Goal: Obtain resource: Obtain resource

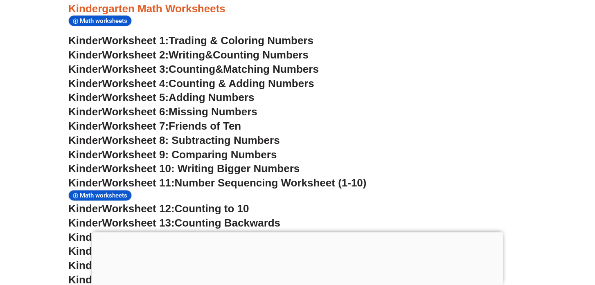
scroll to position [434, 0]
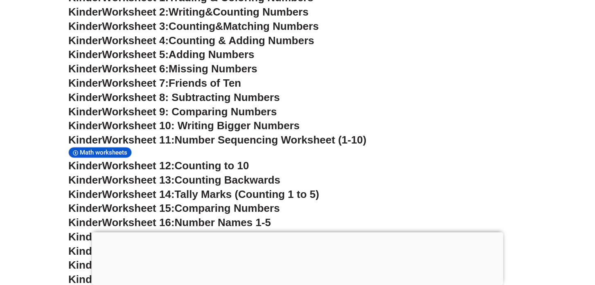
click at [185, 83] on span "Friends of Ten" at bounding box center [205, 83] width 72 height 12
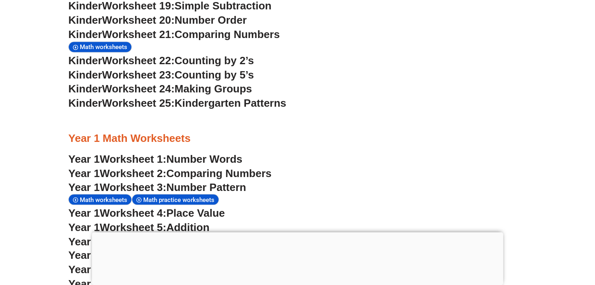
scroll to position [737, 0]
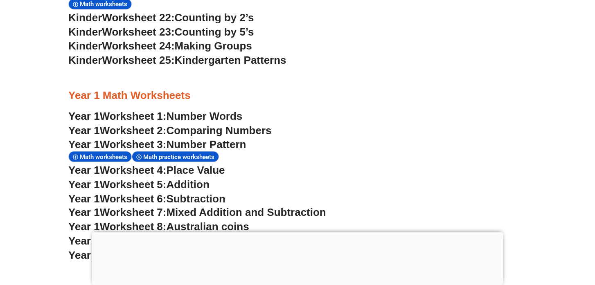
click at [297, 232] on div at bounding box center [297, 232] width 411 height 0
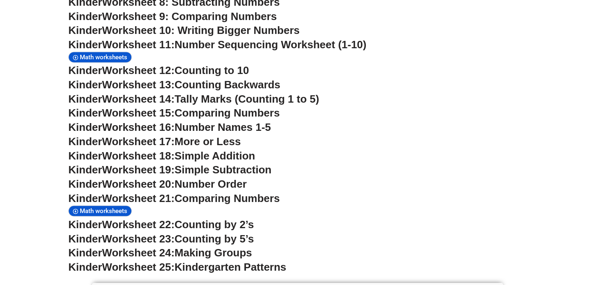
scroll to position [478, 0]
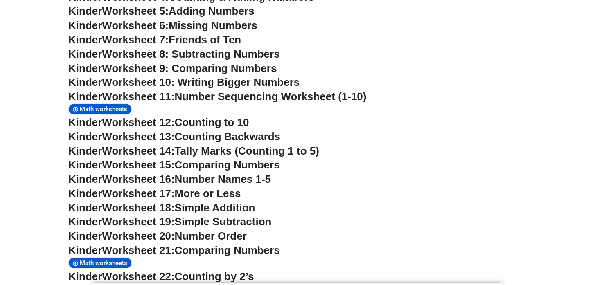
click at [140, 192] on span "Worksheet 17:" at bounding box center [138, 193] width 72 height 12
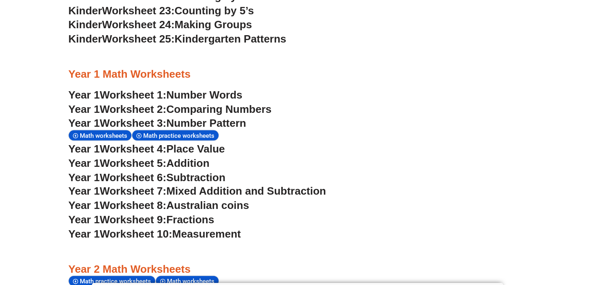
scroll to position [780, 0]
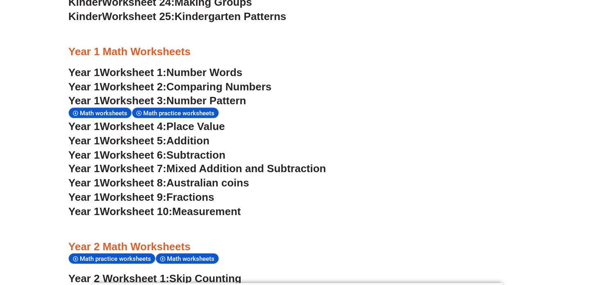
click at [230, 104] on span "Number Pattern" at bounding box center [206, 101] width 80 height 12
click at [187, 127] on span "Place Value" at bounding box center [195, 126] width 59 height 12
click at [198, 140] on span "Addition" at bounding box center [187, 141] width 43 height 12
click at [225, 158] on span "Subtraction" at bounding box center [195, 155] width 59 height 12
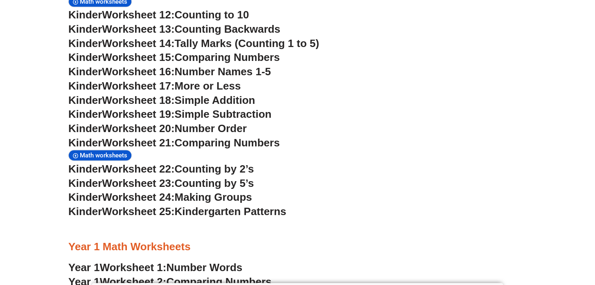
scroll to position [564, 0]
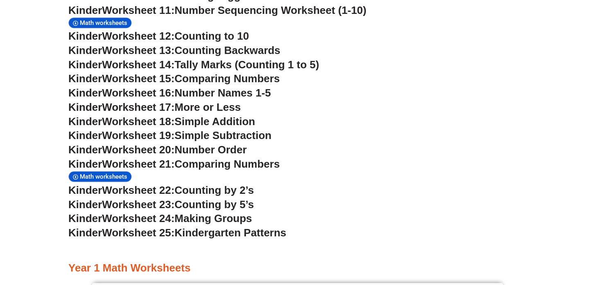
click at [174, 204] on span "Worksheet 23:" at bounding box center [138, 204] width 72 height 12
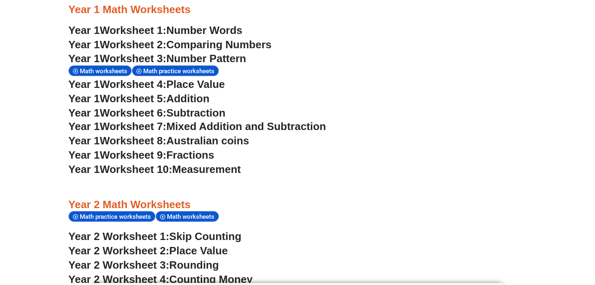
scroll to position [823, 0]
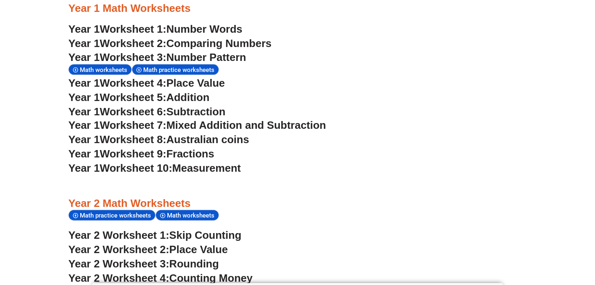
click at [214, 87] on span "Place Value" at bounding box center [195, 83] width 59 height 12
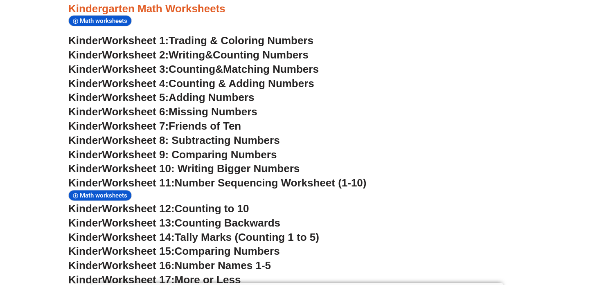
scroll to position [389, 0]
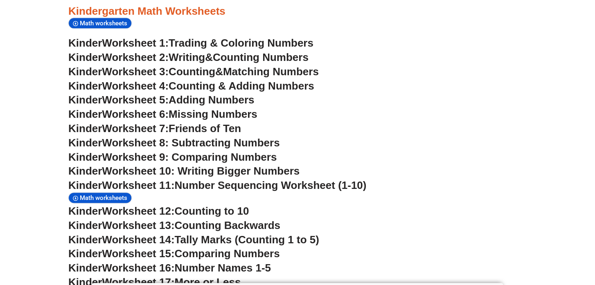
click at [217, 155] on span "Worksheet 9: Comparing Numbers" at bounding box center [189, 157] width 175 height 12
click at [237, 173] on span "Worksheet 10: Writing Bigger Numbers" at bounding box center [201, 171] width 198 height 12
click at [174, 157] on span "Worksheet 9: Comparing Numbers" at bounding box center [189, 157] width 175 height 12
click at [198, 140] on span "Worksheet 8: Subtracting Numbers" at bounding box center [191, 143] width 178 height 12
click at [204, 115] on span "Missing Numbers" at bounding box center [213, 114] width 89 height 12
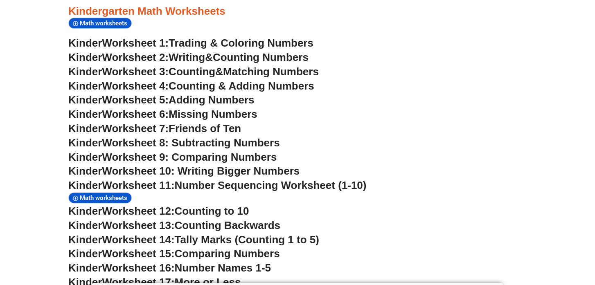
click at [186, 97] on span "Adding Numbers" at bounding box center [212, 100] width 86 height 12
click at [229, 43] on span "Trading & Coloring Numbers" at bounding box center [241, 43] width 145 height 12
click at [205, 59] on span "Writing" at bounding box center [187, 57] width 36 height 12
click at [227, 73] on link "Kinder Worksheet 3: Counting & Matching Numbers" at bounding box center [193, 71] width 250 height 12
